Goal: Task Accomplishment & Management: Manage account settings

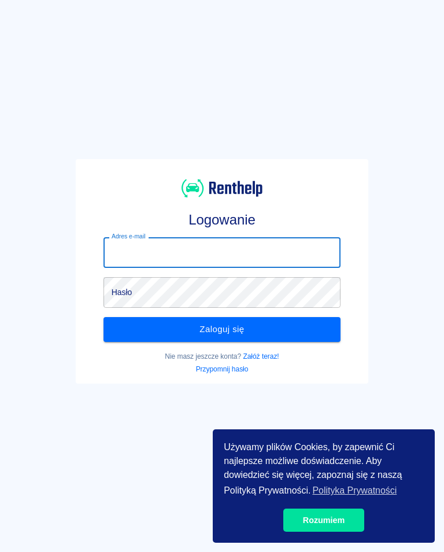
click at [128, 252] on input "Adres e-mail" at bounding box center [223, 252] width 238 height 31
click at [117, 255] on input "Adres e-mail" at bounding box center [223, 252] width 238 height 31
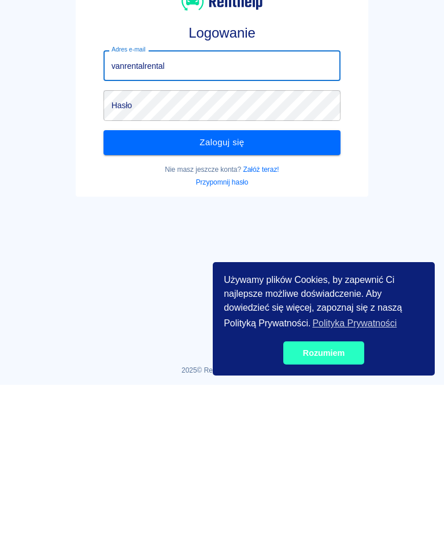
click at [330, 509] on link "Rozumiem" at bounding box center [324, 520] width 81 height 23
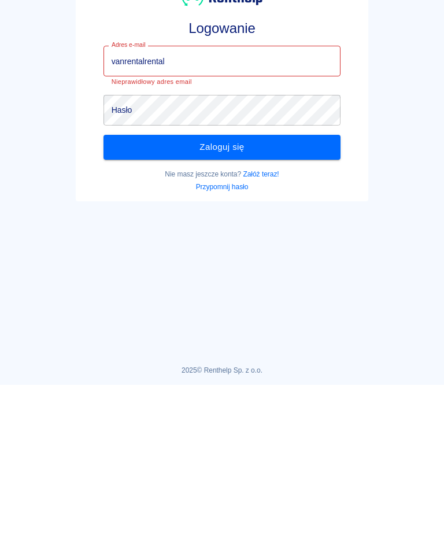
scroll to position [2, 0]
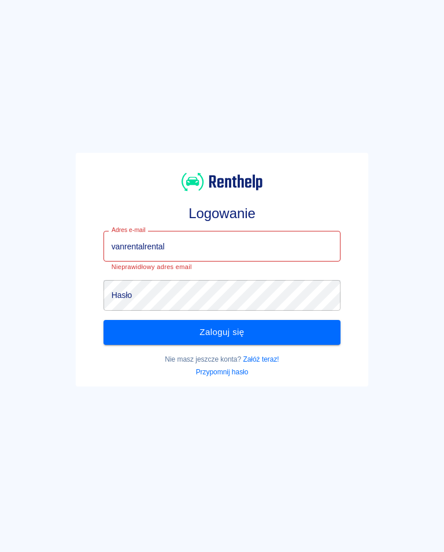
click at [179, 244] on input "vanrentalrental" at bounding box center [223, 246] width 238 height 31
click at [1, 247] on div "Logowanie Adres e-mail vanrentalrentalwyna Adres e-mail Nieprawidłowy adres ema…" at bounding box center [218, 265] width 454 height 552
click at [193, 247] on input "vanrentalrentalwyna" at bounding box center [223, 246] width 238 height 31
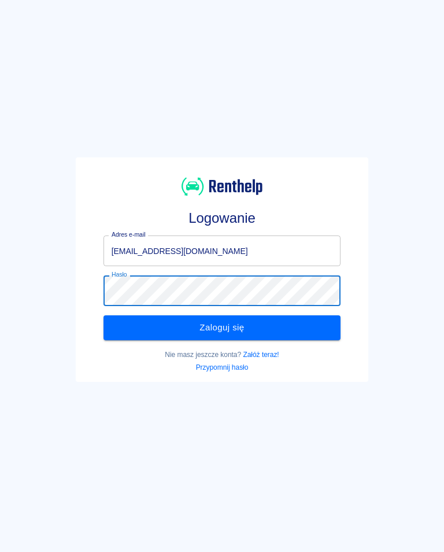
click at [228, 327] on button "Zaloguj się" at bounding box center [223, 327] width 238 height 24
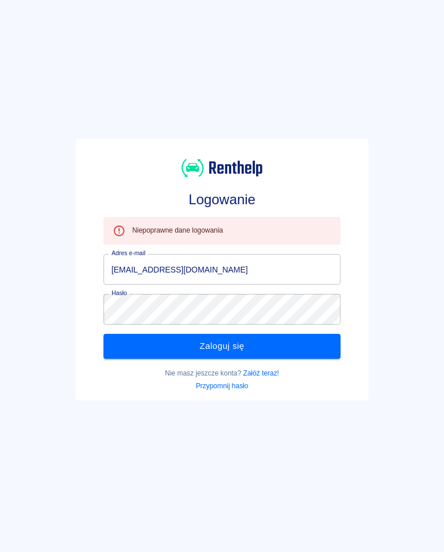
click at [166, 264] on input "[EMAIL_ADDRESS][DOMAIN_NAME]" at bounding box center [223, 269] width 238 height 31
click at [201, 267] on input "[EMAIL_ADDRESS][DOMAIN_NAME]" at bounding box center [223, 269] width 238 height 31
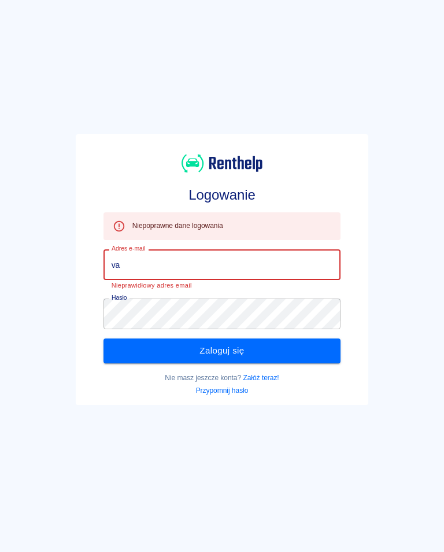
type input "v"
type input "vanrentalwynajem"
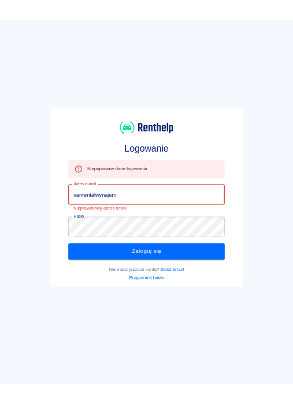
scroll to position [0, 0]
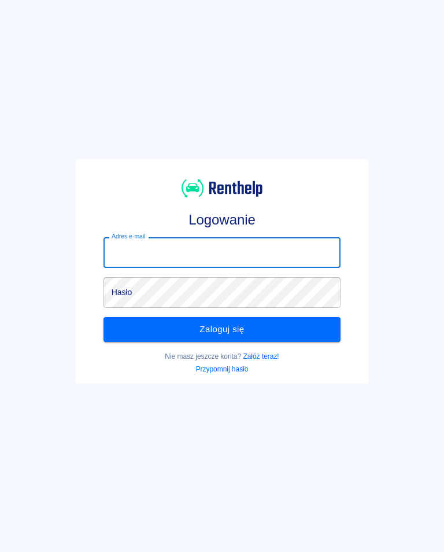
click at [121, 245] on input "Adres e-mail" at bounding box center [223, 252] width 238 height 31
click at [120, 249] on input "Adres e-mail" at bounding box center [223, 252] width 238 height 31
type input "[EMAIL_ADDRESS][DOMAIN_NAME]"
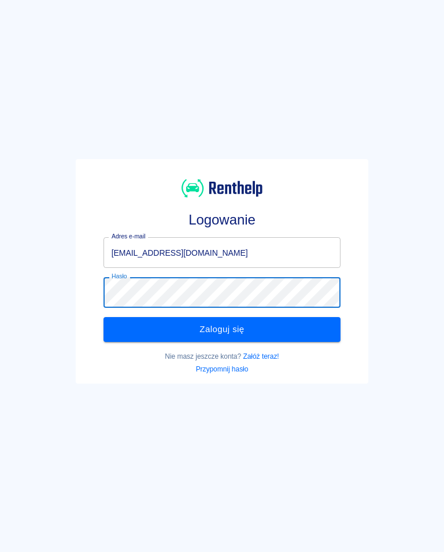
click at [231, 326] on button "Zaloguj się" at bounding box center [223, 329] width 238 height 24
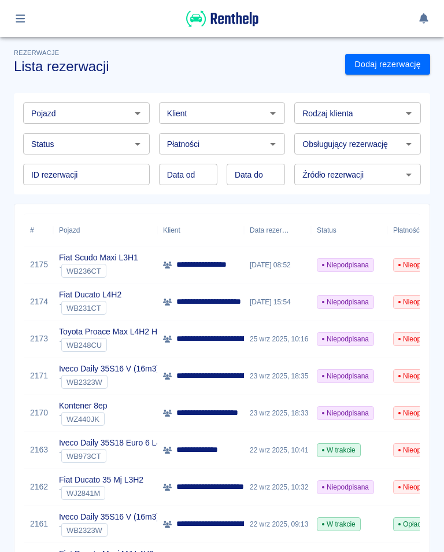
click at [28, 17] on button "button" at bounding box center [20, 19] width 23 height 20
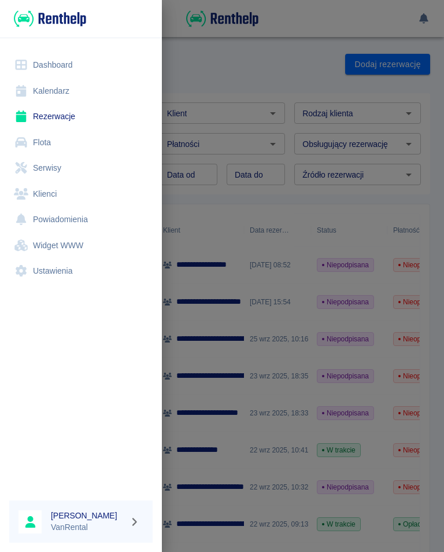
click at [50, 90] on link "Kalendarz" at bounding box center [80, 91] width 143 height 26
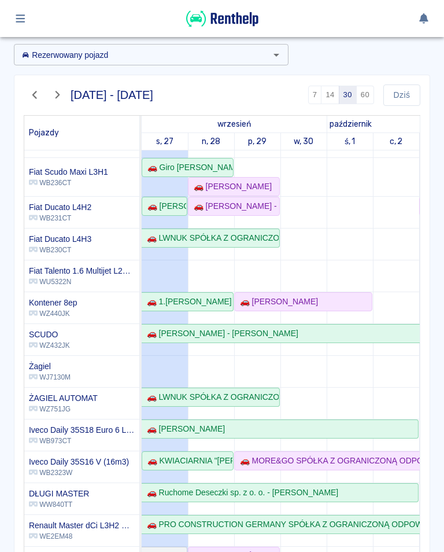
scroll to position [50, 0]
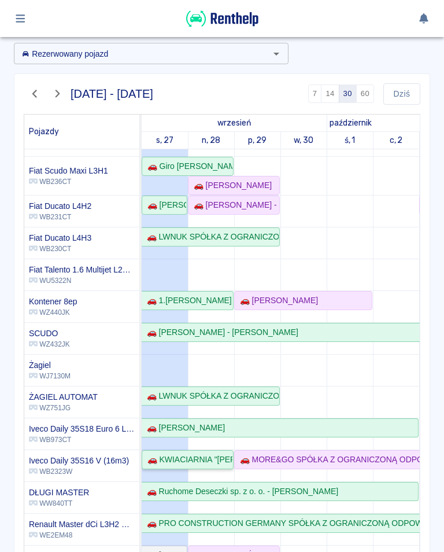
click at [197, 462] on div "🚗 KWIACIARNIA "JULIA" CEZARY I BOŻENA ZAWADZCY SPÓŁKA CYWILNA - Cezary Jacek Za…" at bounding box center [188, 460] width 90 height 12
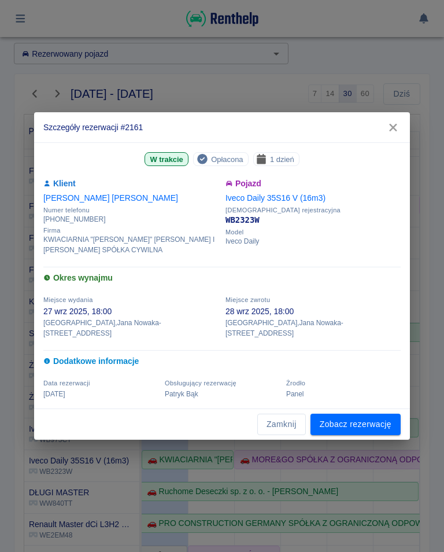
click at [396, 127] on icon "button" at bounding box center [393, 128] width 15 height 12
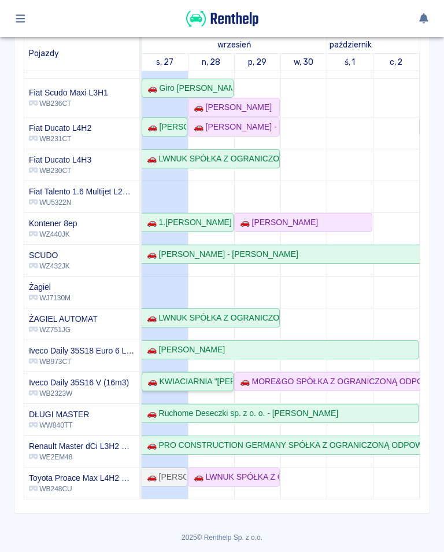
scroll to position [128, 0]
click at [165, 476] on div "🚗 Przemysław Wolski" at bounding box center [164, 478] width 44 height 12
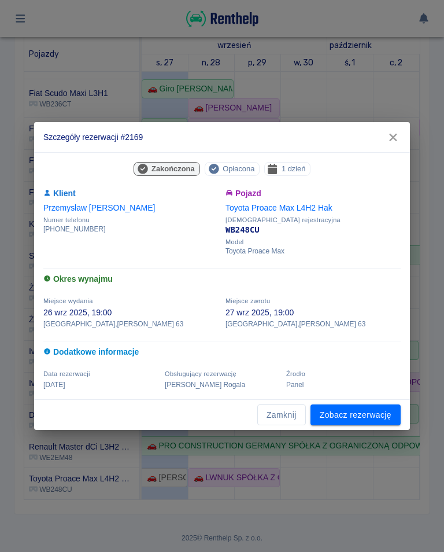
click at [395, 127] on button "button" at bounding box center [393, 137] width 24 height 21
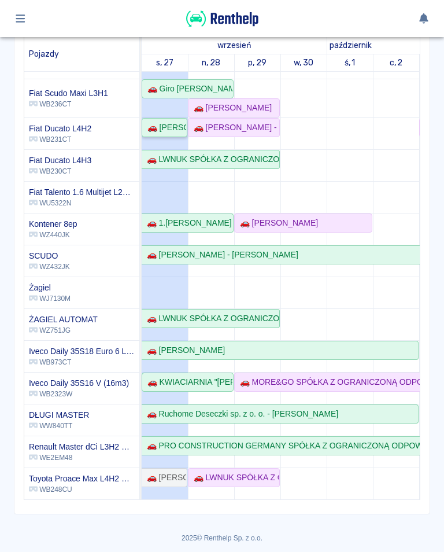
click at [160, 123] on div "🚗 Jarosław Pietrzniak" at bounding box center [164, 128] width 43 height 12
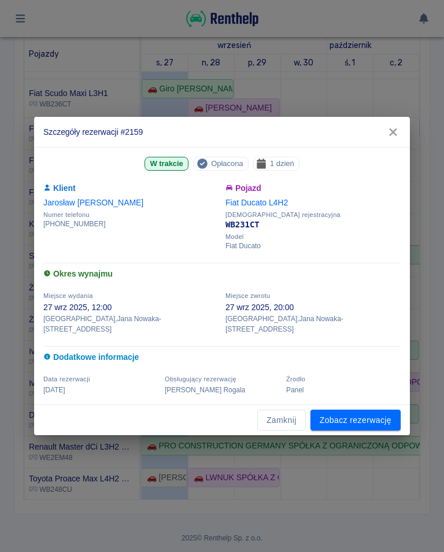
click at [400, 138] on icon "button" at bounding box center [393, 132] width 15 height 12
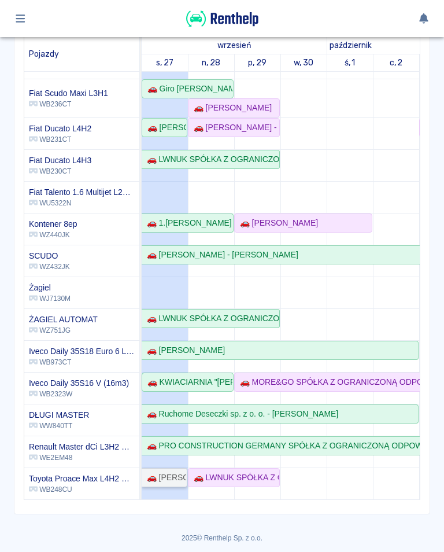
click at [168, 481] on div "🚗 Przemysław Wolski" at bounding box center [164, 478] width 44 height 12
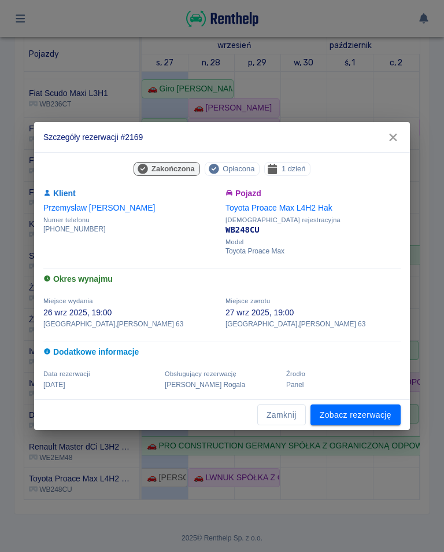
click at [400, 130] on button "button" at bounding box center [393, 137] width 24 height 21
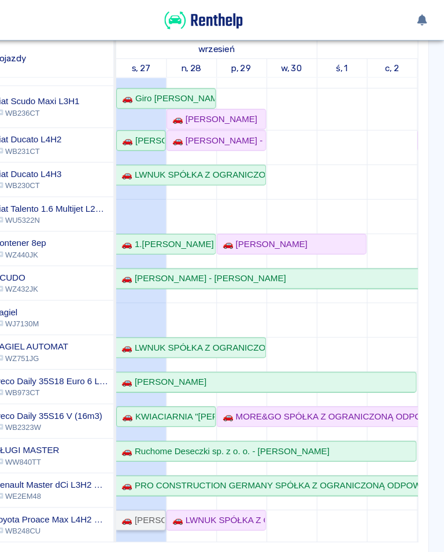
scroll to position [149, 0]
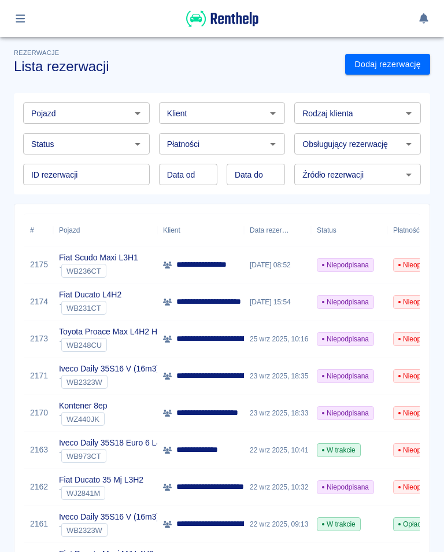
click at [31, 18] on button "button" at bounding box center [20, 19] width 23 height 20
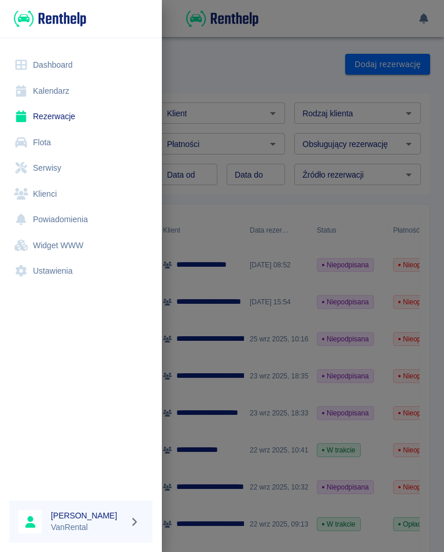
click at [28, 23] on img at bounding box center [50, 18] width 72 height 19
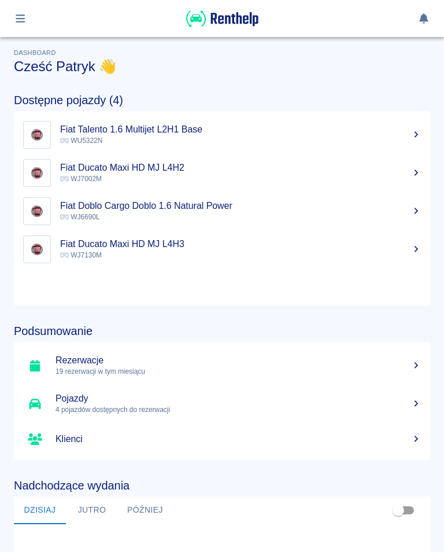
click at [58, 86] on div "Dostępne pojazdy (4) Fiat Talento 1.6 Multijet L2H1 Base WU5322N Fiat Ducato Ma…" at bounding box center [212, 190] width 435 height 231
click at [30, 16] on button "button" at bounding box center [20, 19] width 23 height 20
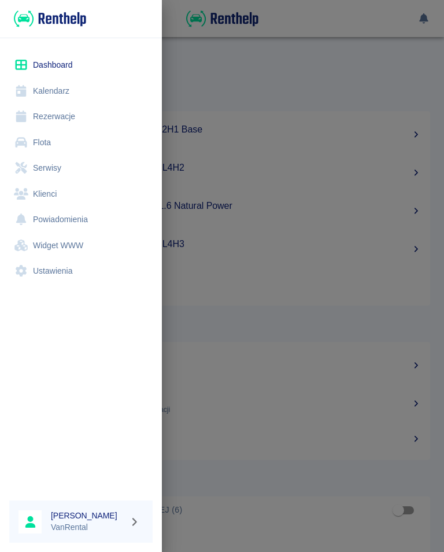
click at [54, 92] on link "Kalendarz" at bounding box center [80, 91] width 143 height 26
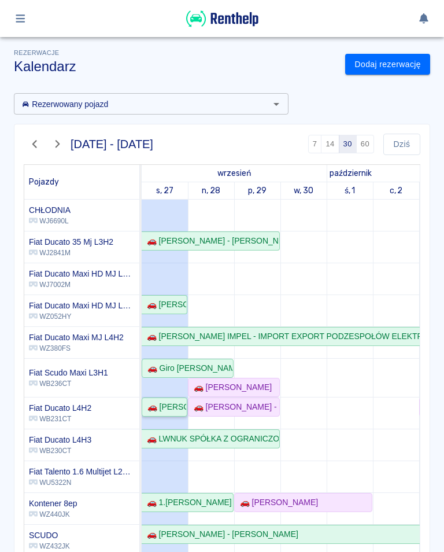
click at [154, 410] on div "🚗 Jarosław Pietrzniak" at bounding box center [164, 407] width 43 height 12
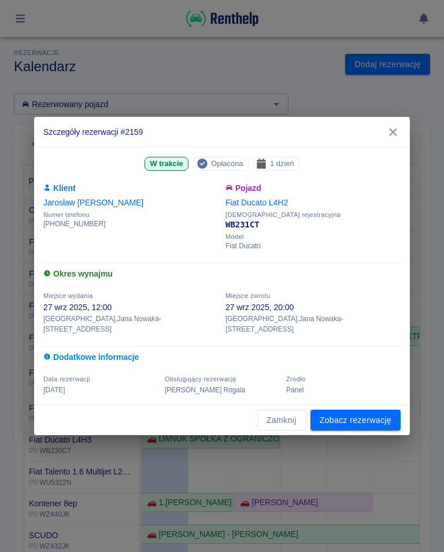
click at [355, 422] on link "Zobacz rezerwację" at bounding box center [356, 420] width 90 height 21
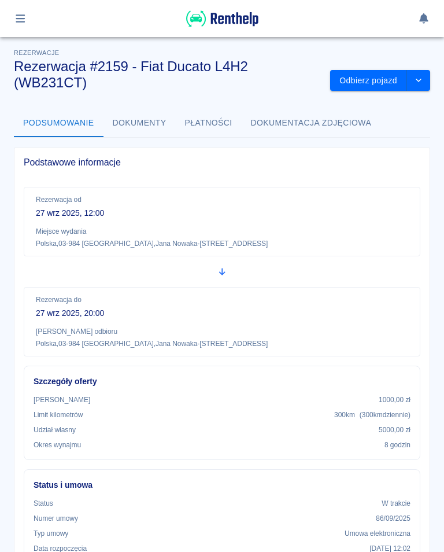
click at [364, 84] on button "Odbierz pojazd" at bounding box center [368, 80] width 77 height 21
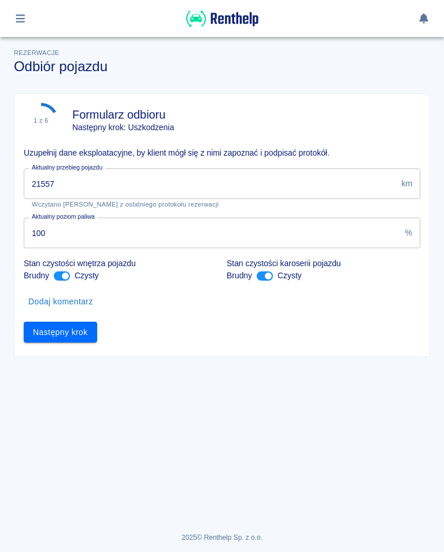
click at [66, 179] on input "21557" at bounding box center [210, 183] width 373 height 31
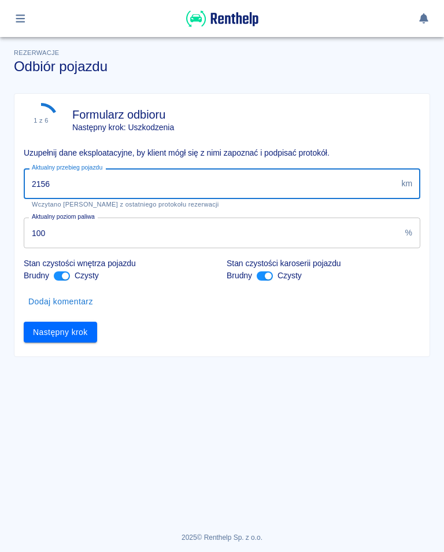
type input "21567"
click at [67, 325] on button "Następny krok" at bounding box center [60, 332] width 73 height 21
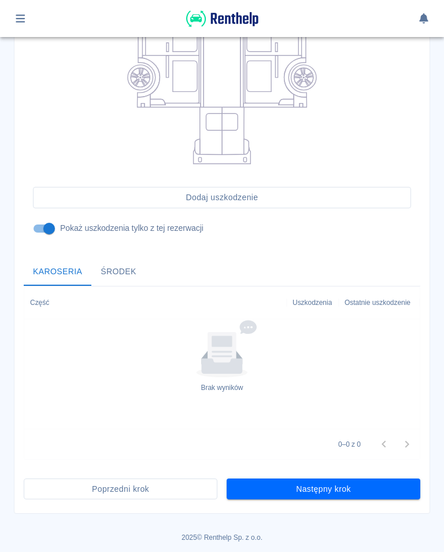
scroll to position [255, 0]
click at [336, 488] on button "Następny krok" at bounding box center [324, 489] width 194 height 21
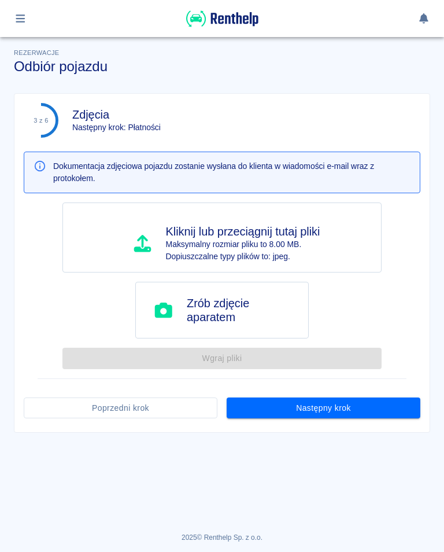
scroll to position [0, 0]
click at [325, 407] on button "Następny krok" at bounding box center [324, 408] width 194 height 21
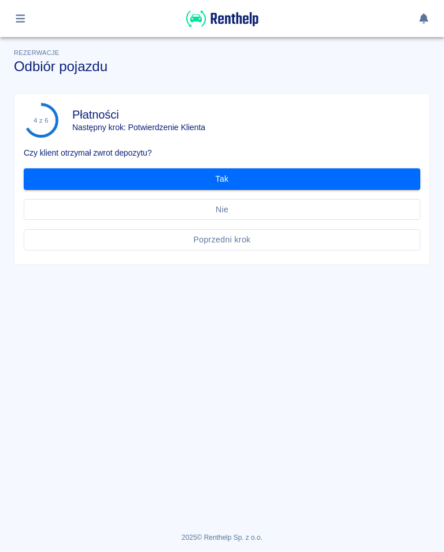
click at [225, 175] on button "Tak" at bounding box center [222, 178] width 397 height 21
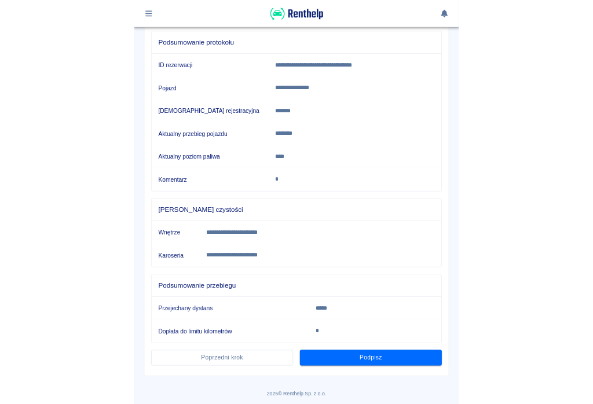
scroll to position [126, 0]
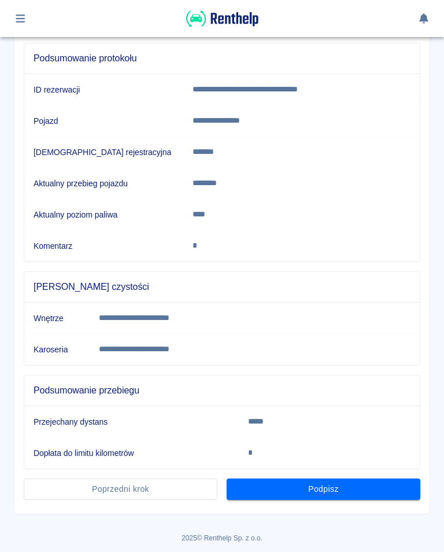
click at [330, 490] on button "Podpisz" at bounding box center [324, 489] width 194 height 21
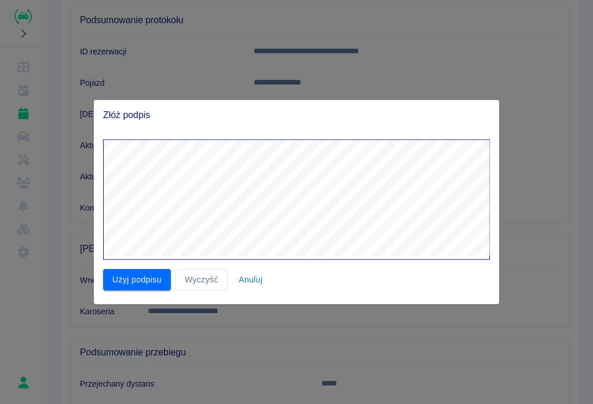
click at [131, 280] on button "Użyj podpisu" at bounding box center [137, 279] width 68 height 21
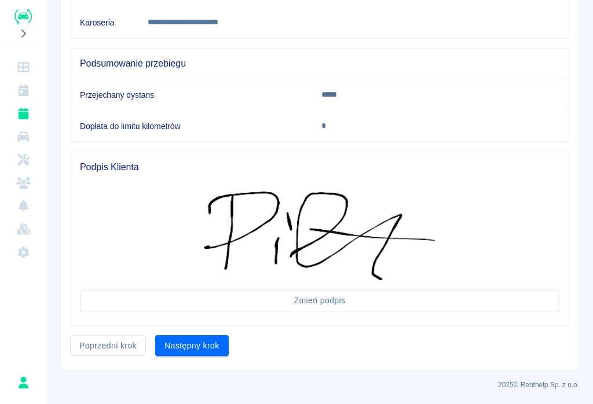
scroll to position [414, 0]
click at [186, 348] on button "Następny krok" at bounding box center [191, 346] width 73 height 21
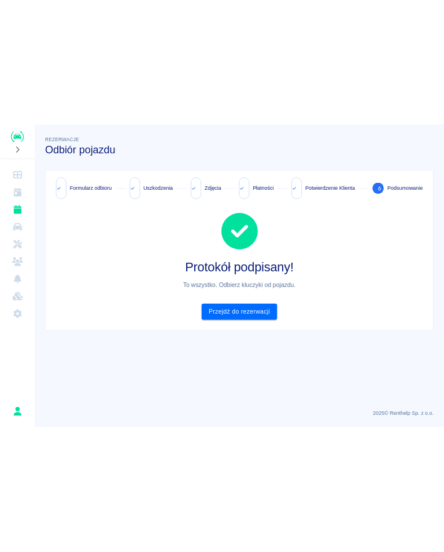
scroll to position [0, 0]
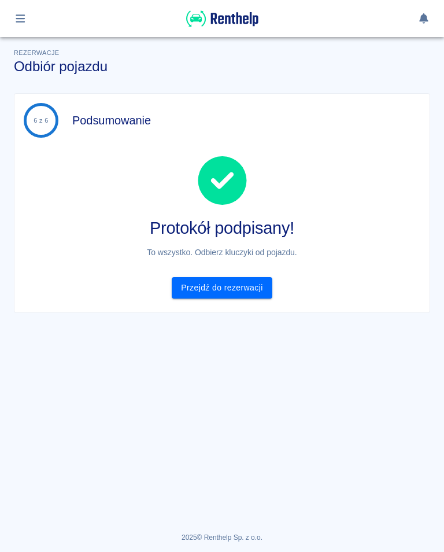
click at [22, 13] on icon "button" at bounding box center [20, 18] width 13 height 10
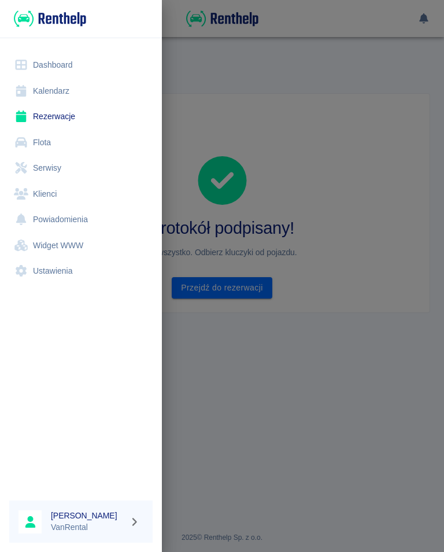
click at [60, 117] on link "Rezerwacje" at bounding box center [80, 117] width 143 height 26
